Goal: Task Accomplishment & Management: Use online tool/utility

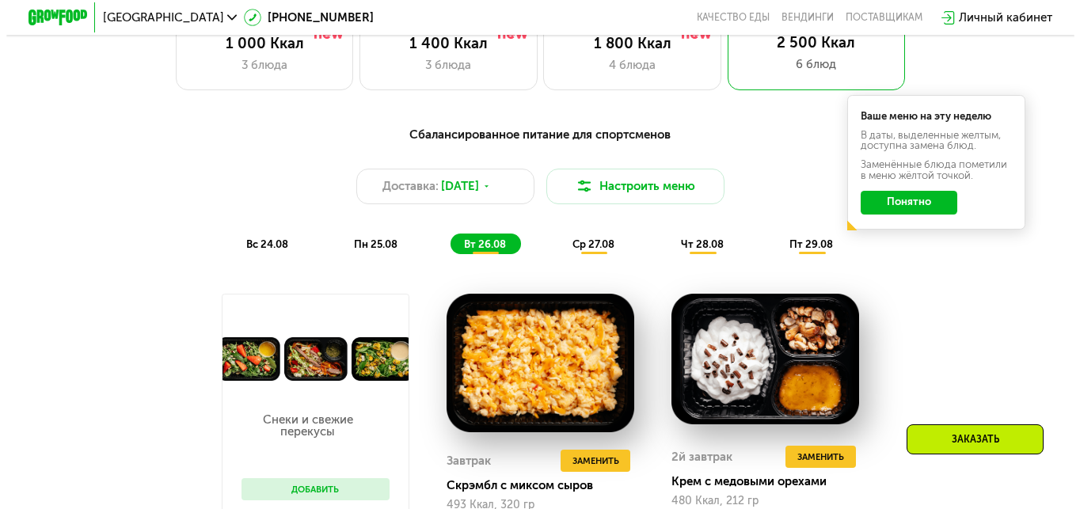
scroll to position [633, 0]
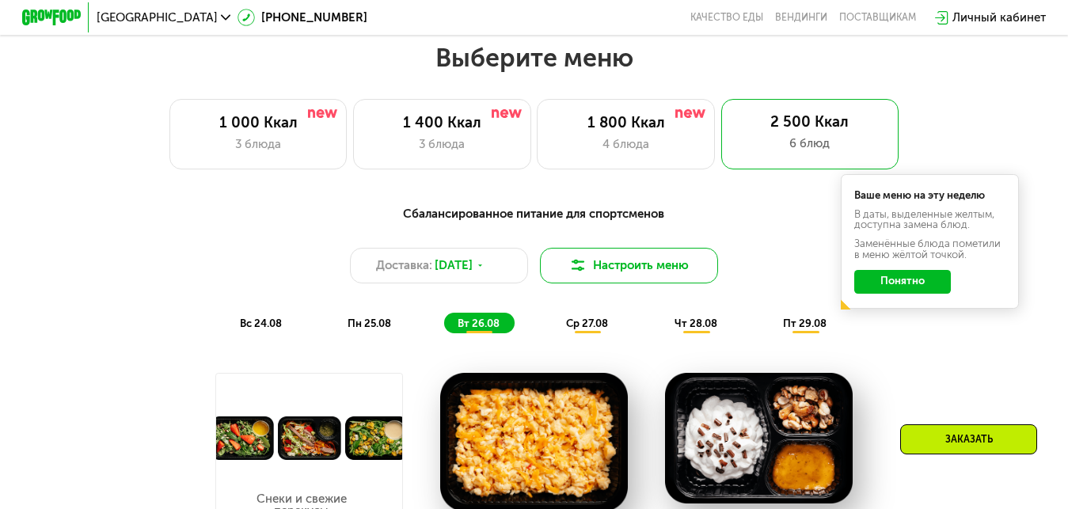
click at [637, 268] on button "Настроить меню" at bounding box center [629, 266] width 178 height 36
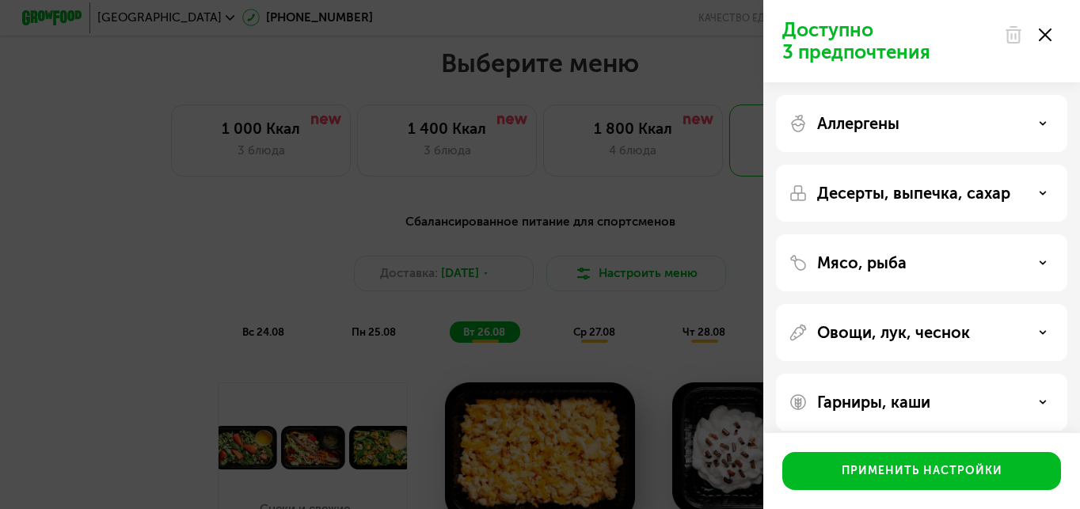
scroll to position [13, 0]
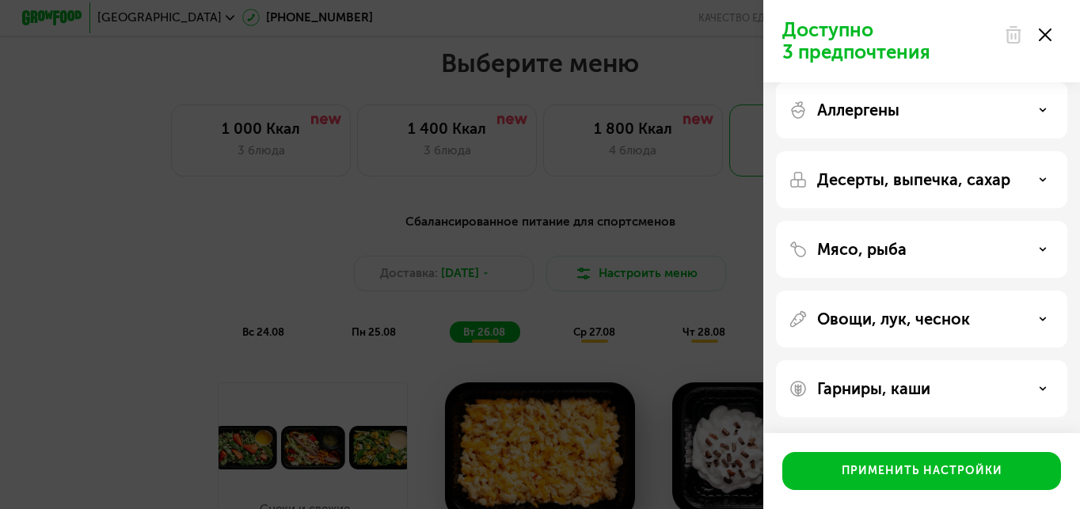
click at [976, 388] on div "Гарниры, каши" at bounding box center [922, 388] width 266 height 19
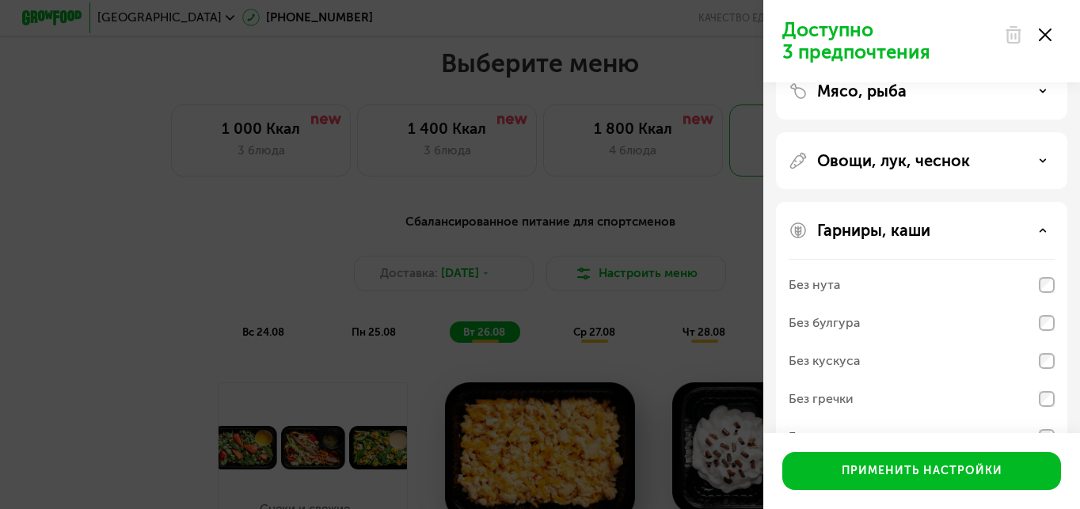
scroll to position [217, 0]
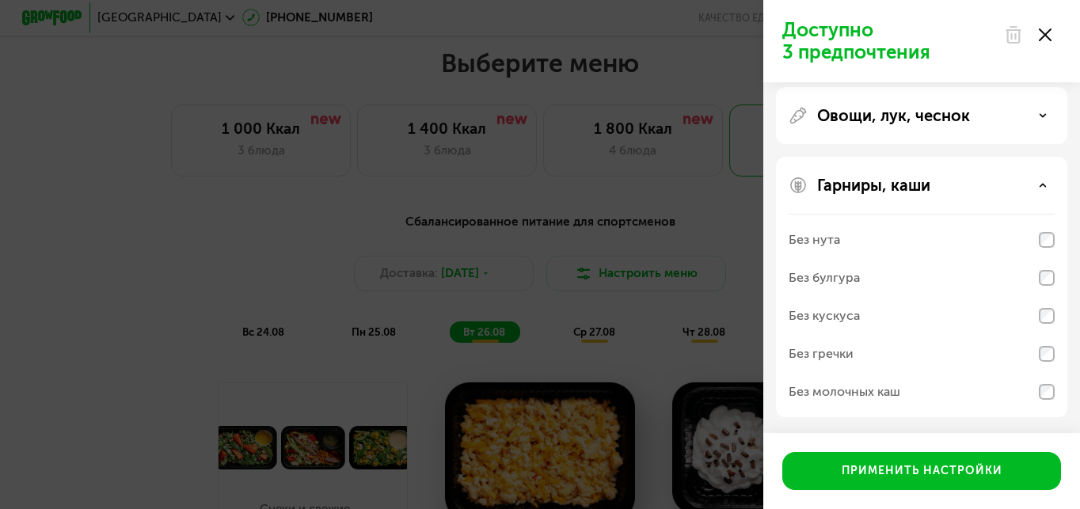
click at [963, 190] on div "Гарниры, каши" at bounding box center [922, 185] width 266 height 19
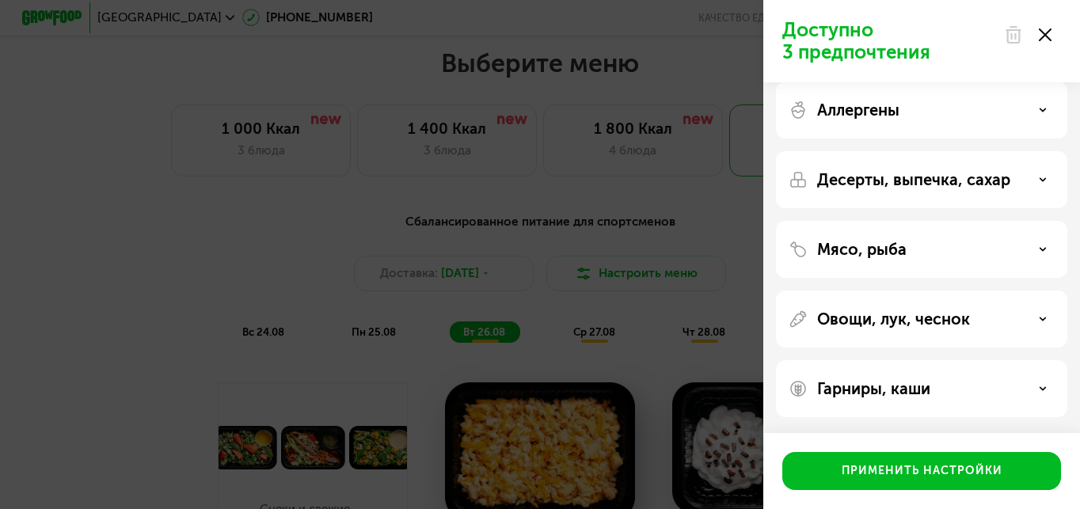
click at [949, 316] on p "Овощи, лук, чеснок" at bounding box center [893, 319] width 153 height 19
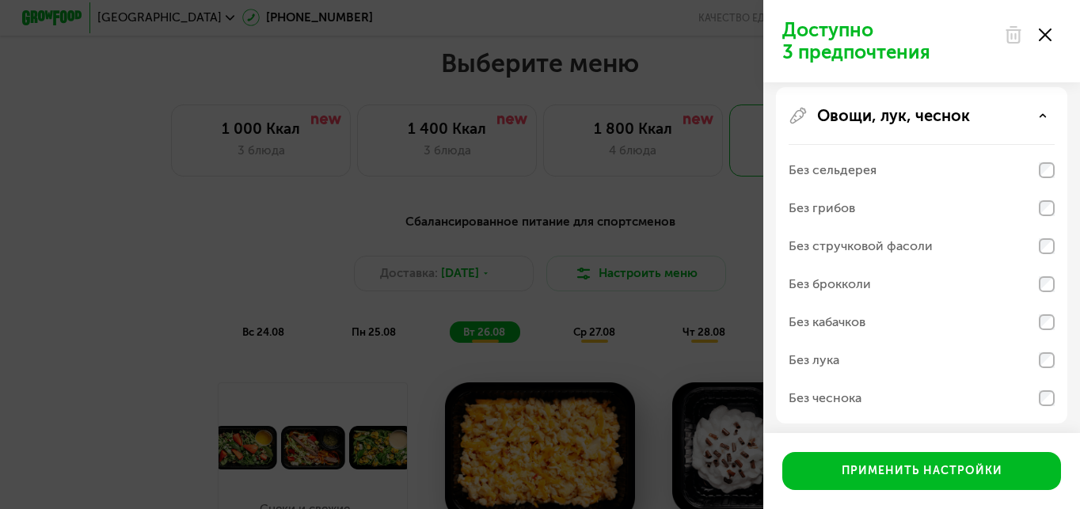
click at [969, 113] on p "Овощи, лук, чеснок" at bounding box center [893, 115] width 153 height 19
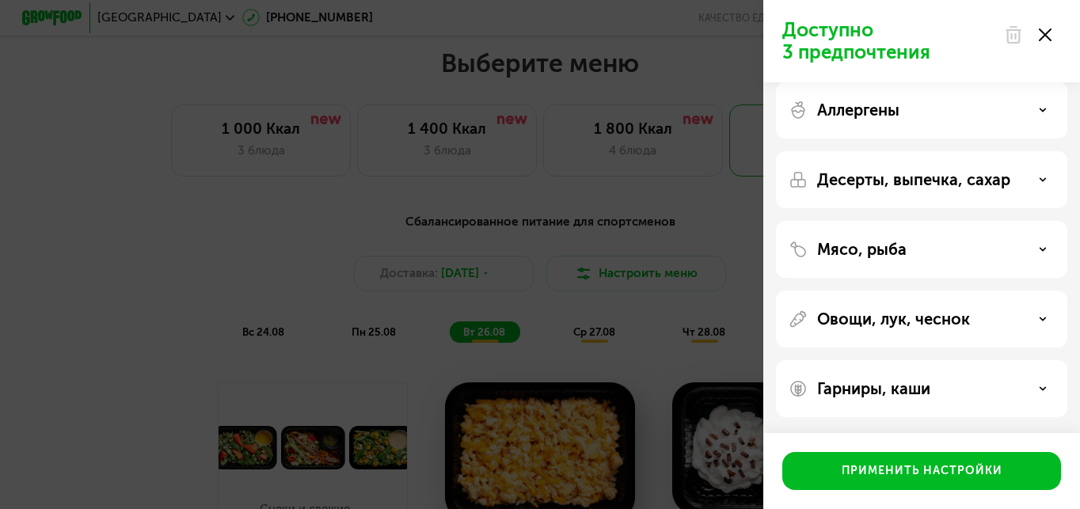
scroll to position [13, 0]
click at [838, 246] on p "Мясо, рыба" at bounding box center [861, 249] width 89 height 19
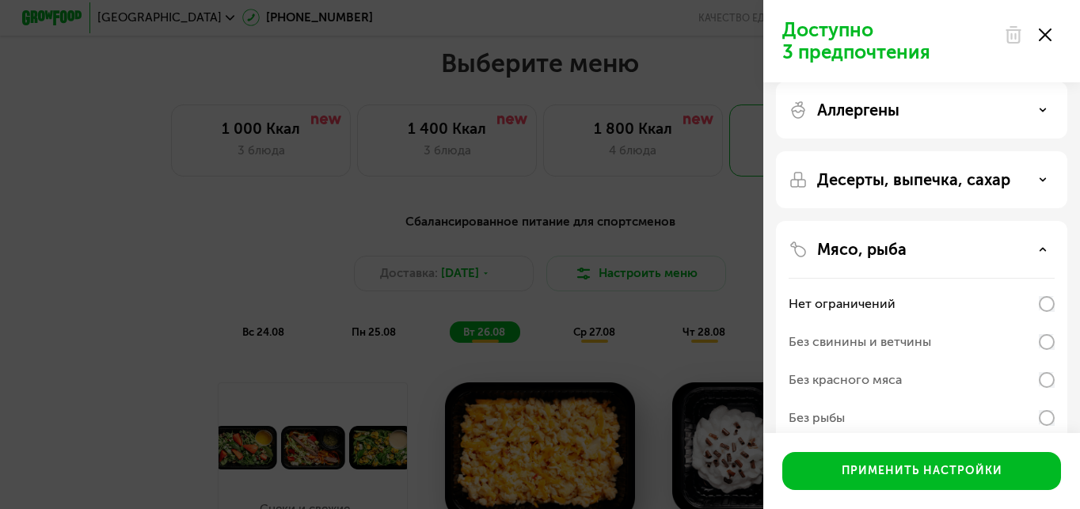
scroll to position [217, 0]
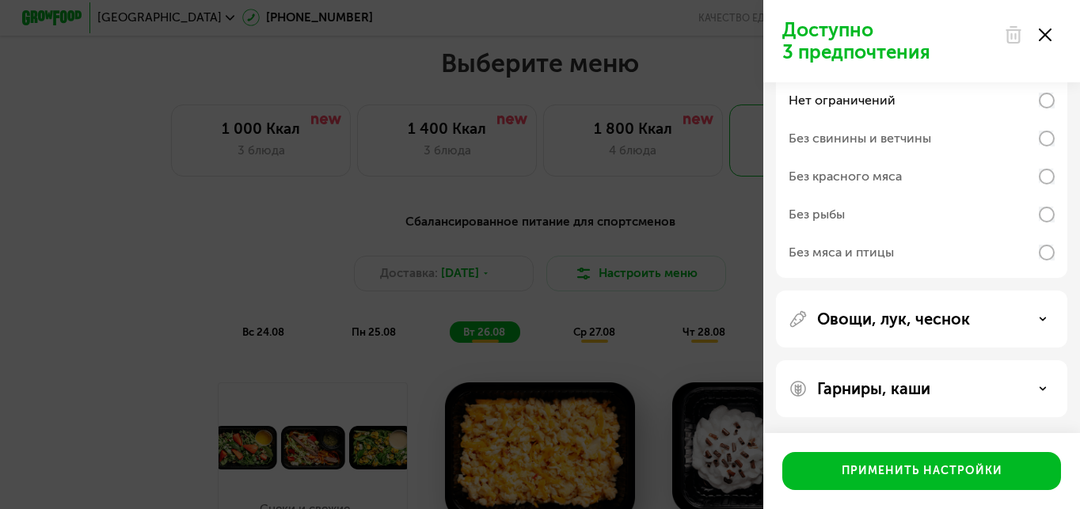
click at [916, 97] on div "Нет ограничений" at bounding box center [922, 101] width 266 height 38
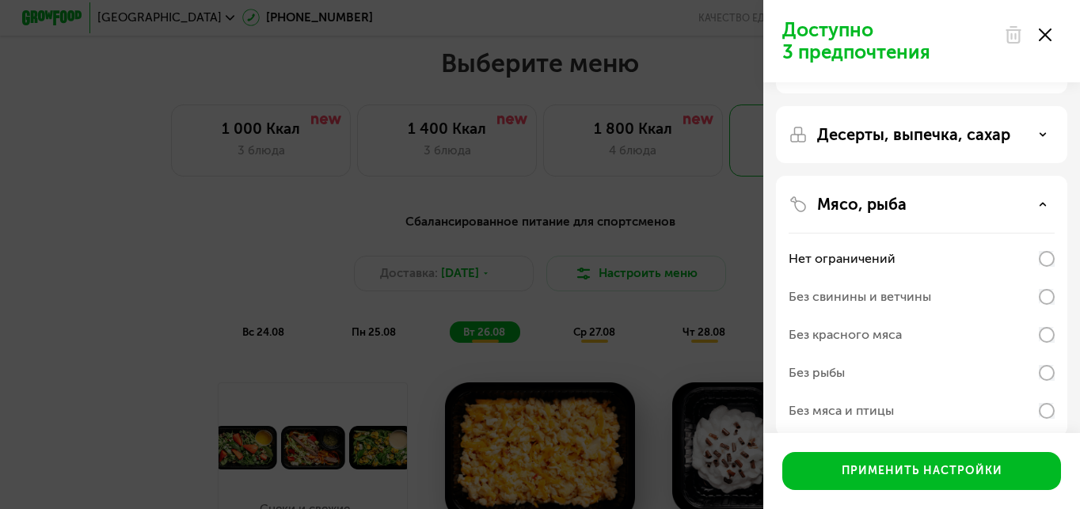
click at [1053, 207] on div "Мясо, рыба" at bounding box center [922, 204] width 266 height 19
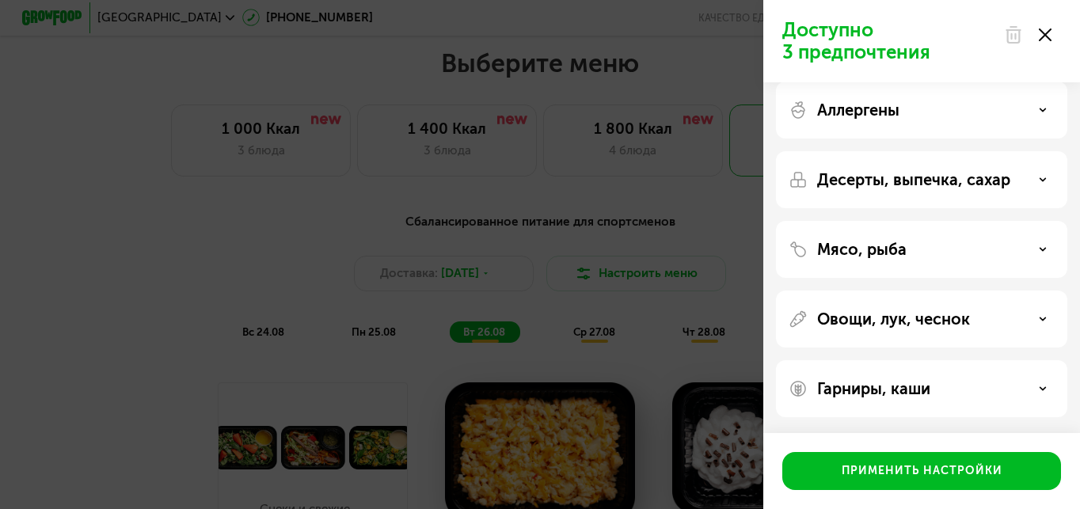
scroll to position [13, 0]
click at [938, 179] on p "Десерты, выпечка, сахар" at bounding box center [913, 179] width 193 height 19
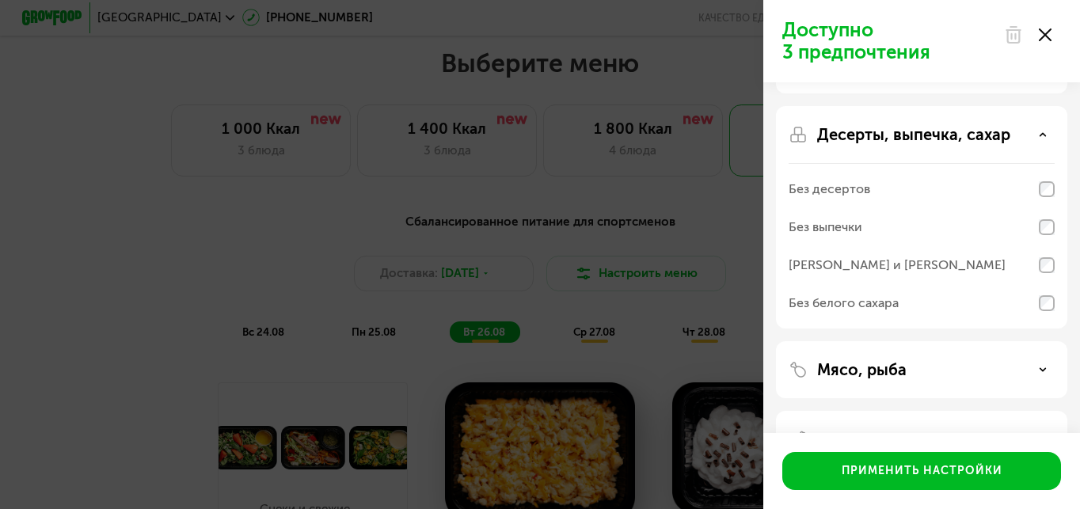
click at [1043, 133] on use at bounding box center [1043, 134] width 6 height 2
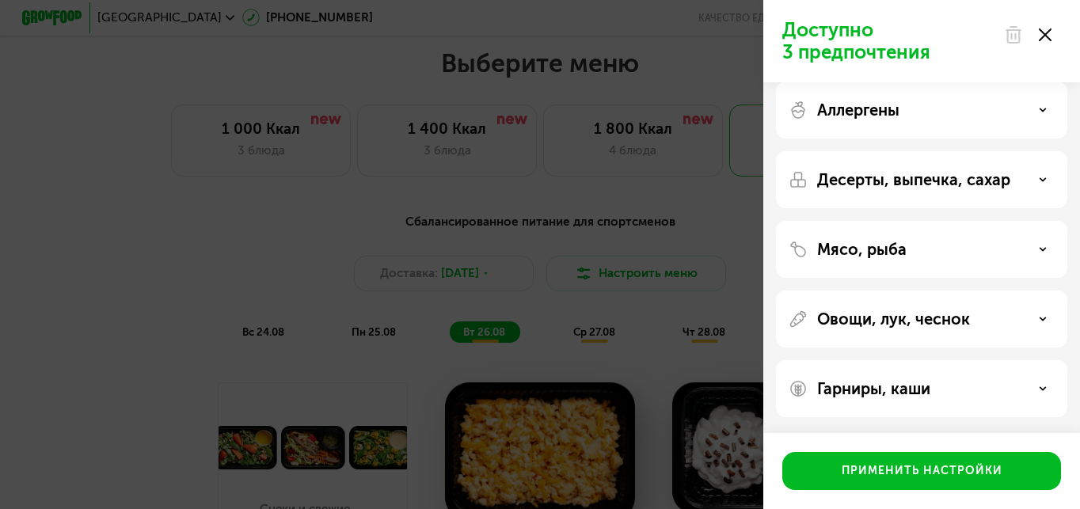
scroll to position [13, 0]
click at [1038, 108] on div "Аллергены" at bounding box center [922, 110] width 266 height 19
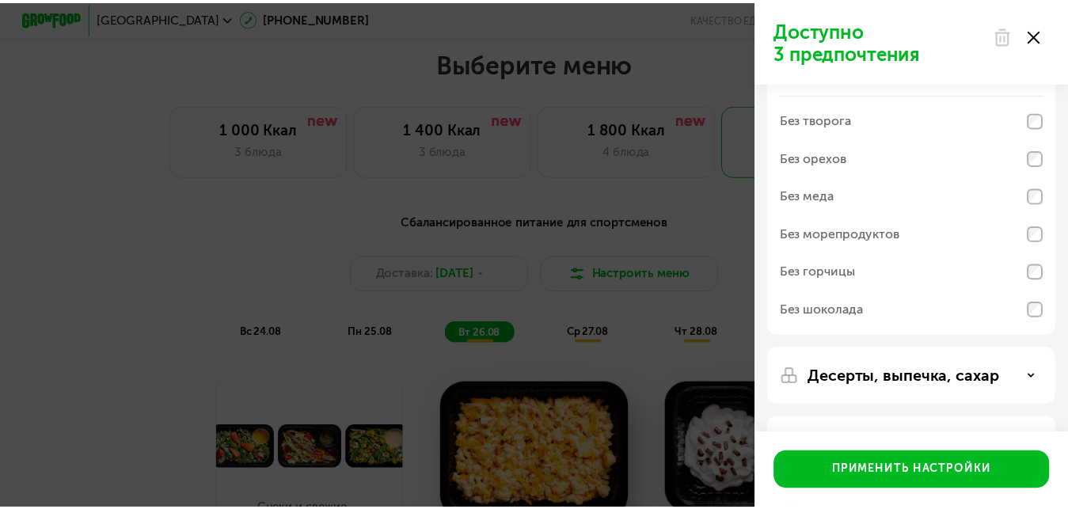
scroll to position [0, 0]
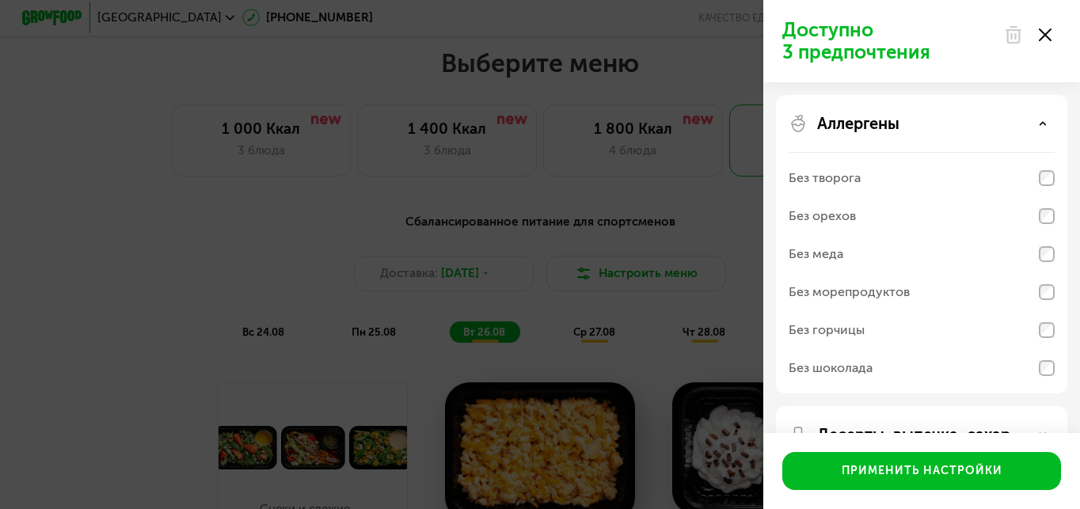
click at [1038, 120] on div "Аллергены" at bounding box center [922, 123] width 266 height 19
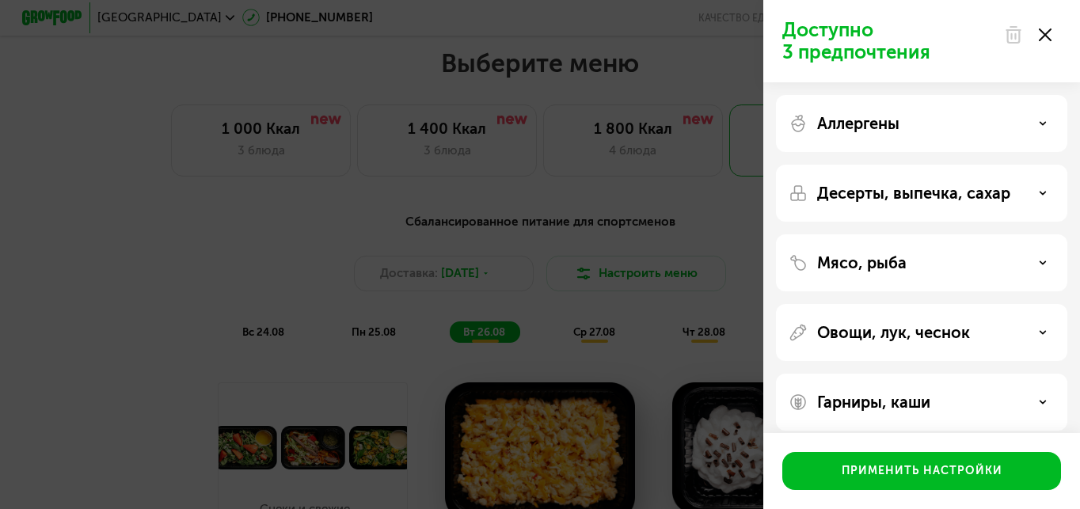
click at [1043, 32] on use at bounding box center [1045, 35] width 13 height 13
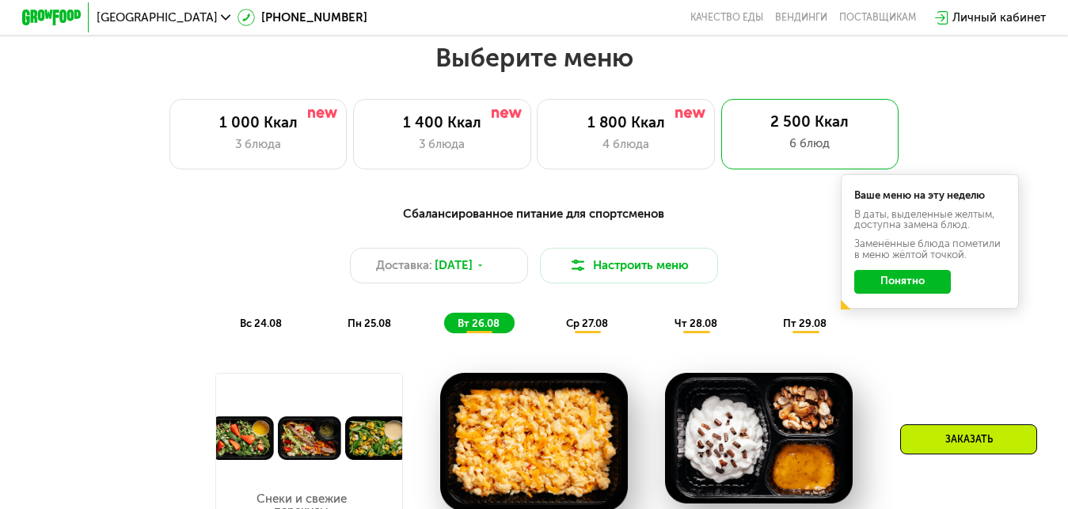
scroll to position [475, 0]
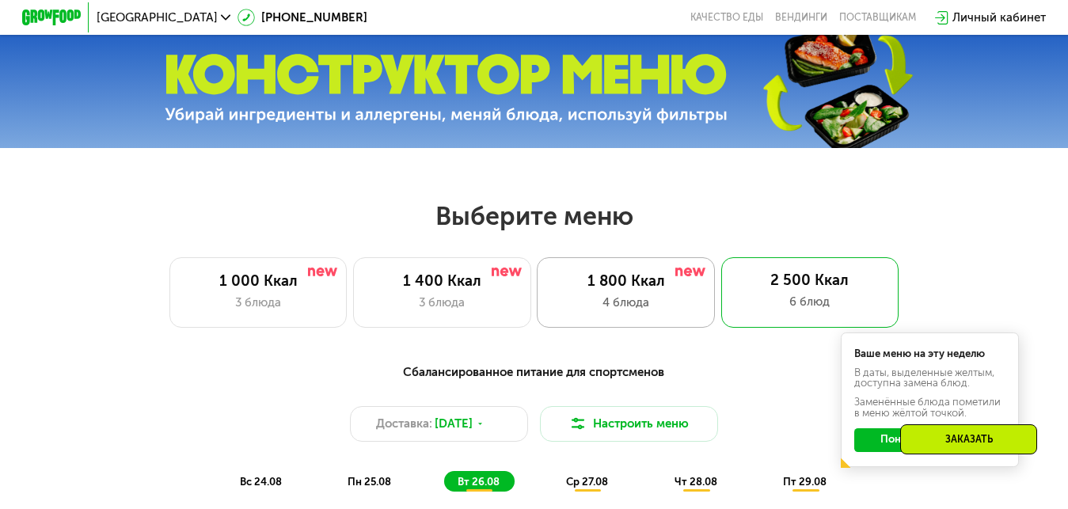
click at [621, 302] on div "4 блюда" at bounding box center [626, 302] width 146 height 17
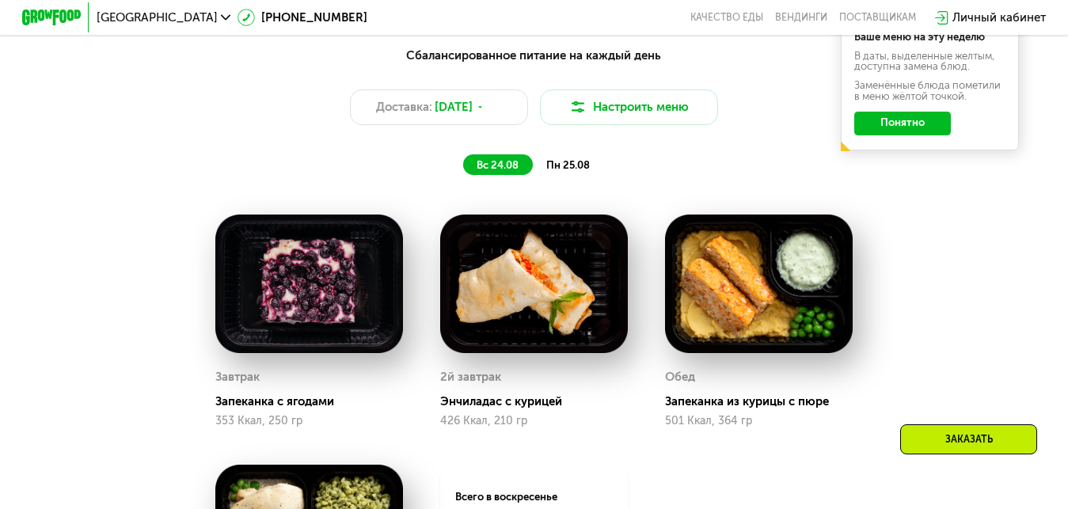
scroll to position [633, 0]
